Goal: Use online tool/utility: Utilize a website feature to perform a specific function

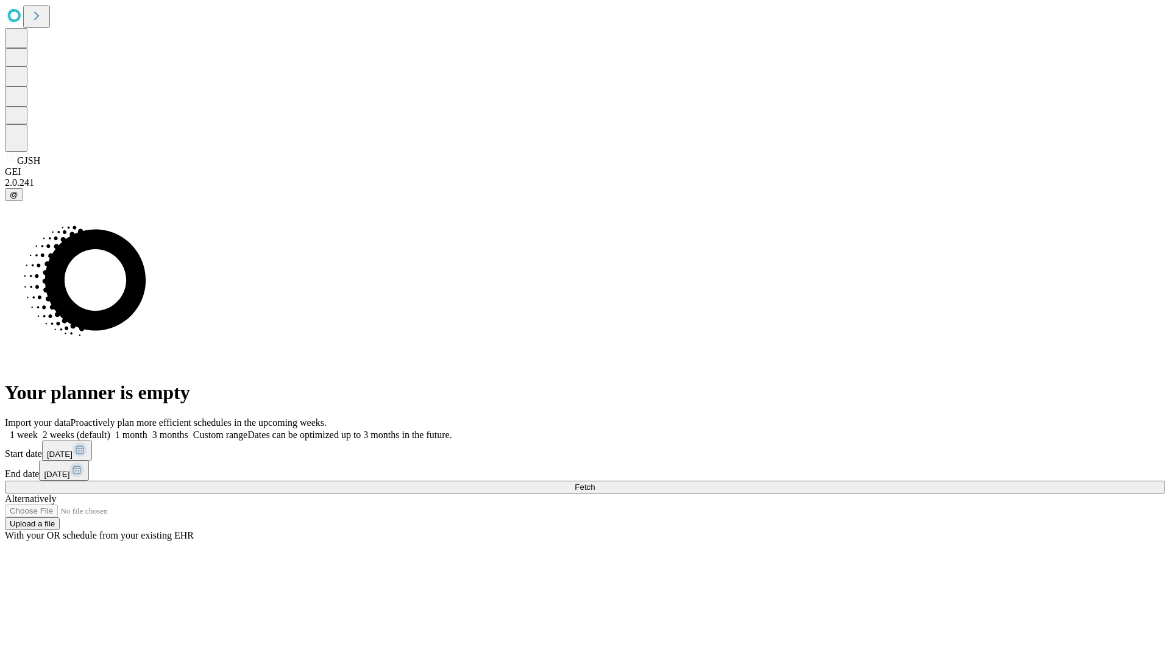
click at [595, 483] on span "Fetch" at bounding box center [585, 487] width 20 height 9
